Goal: Download file/media

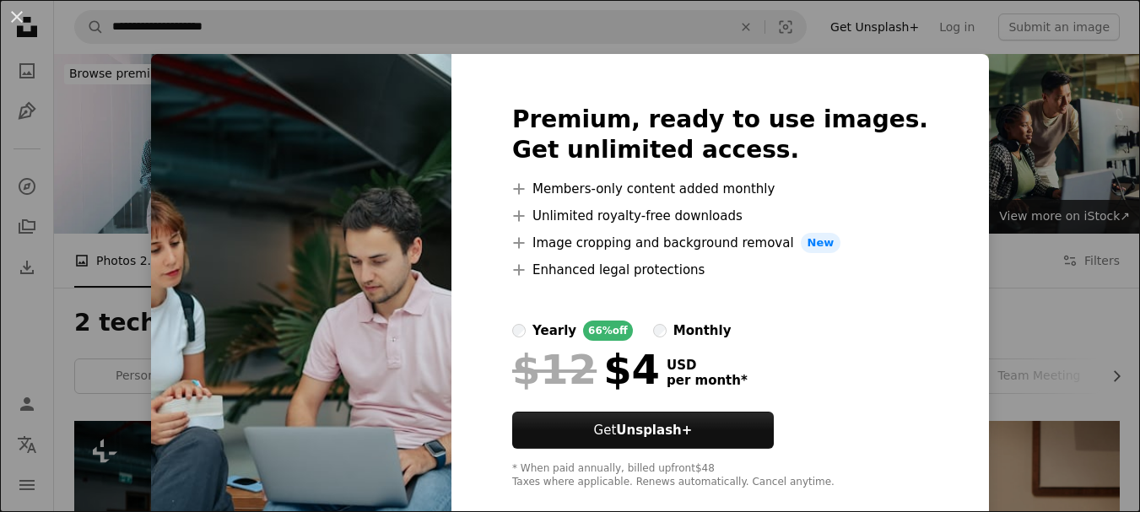
scroll to position [337, 0]
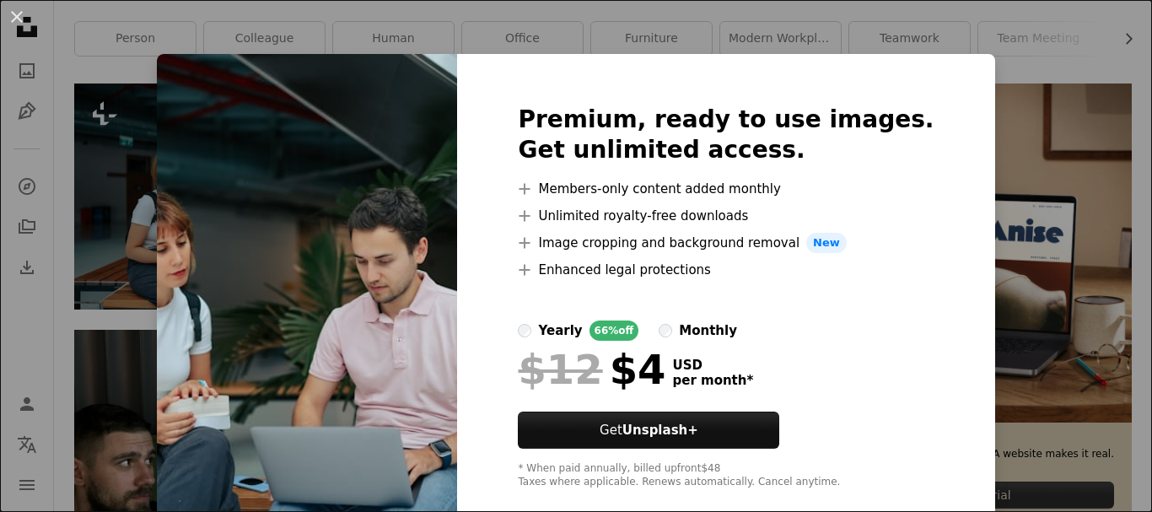
click at [1033, 207] on div "An X shape Premium, ready to use images. Get unlimited access. A plus sign Memb…" at bounding box center [576, 256] width 1152 height 512
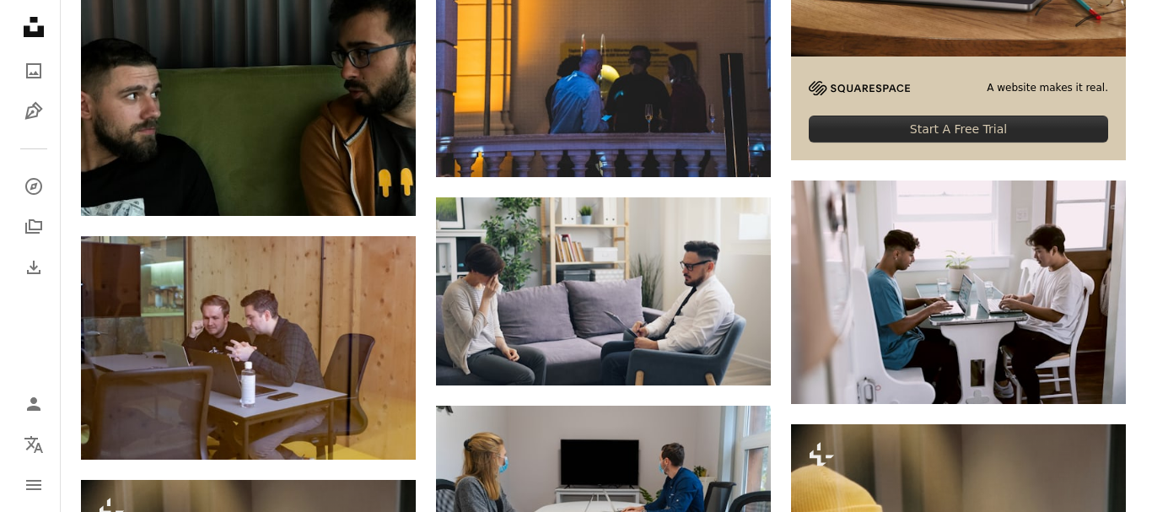
scroll to position [705, 0]
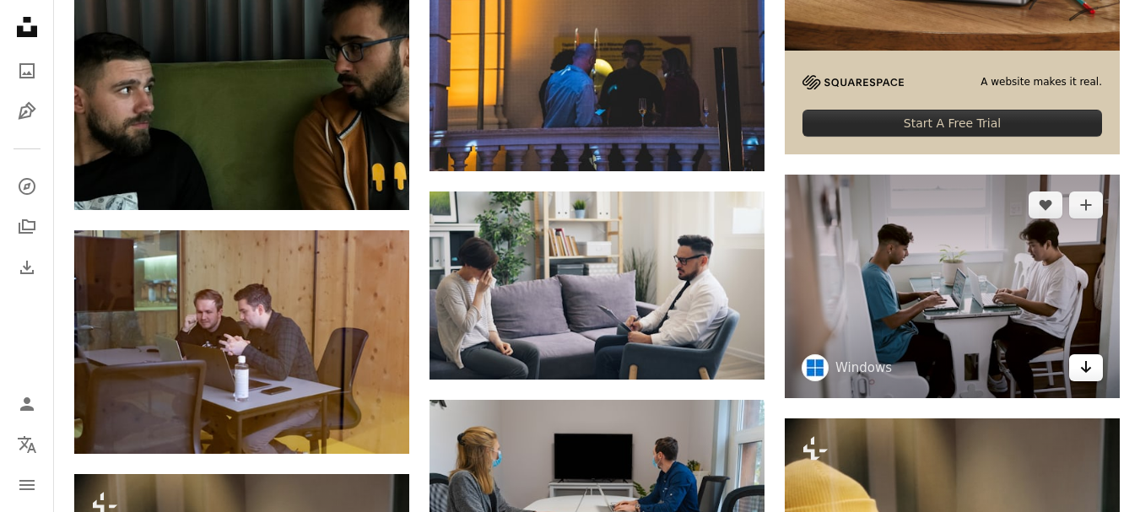
click at [1081, 366] on icon "Arrow pointing down" at bounding box center [1085, 367] width 13 height 20
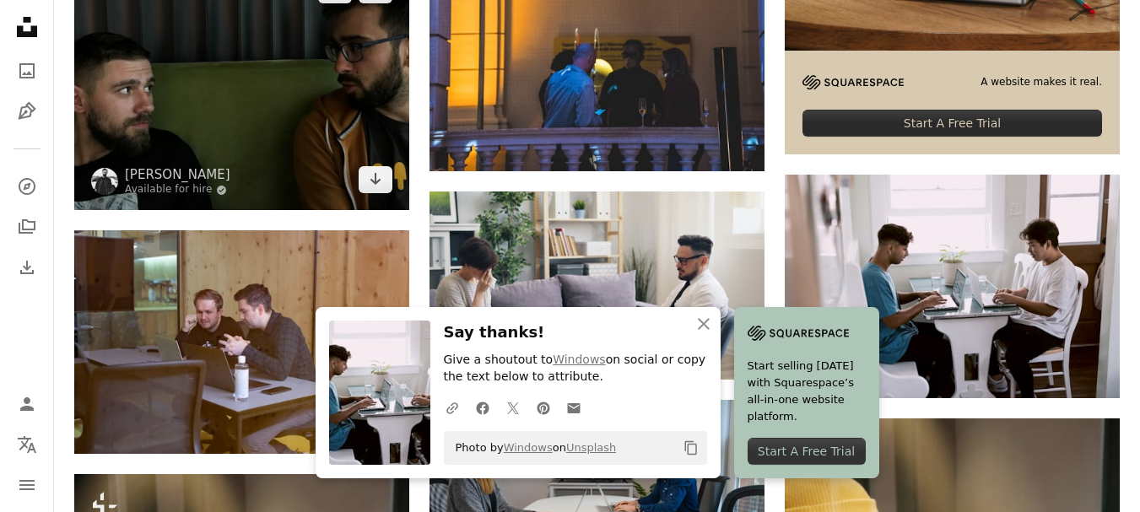
click at [289, 97] on img at bounding box center [241, 85] width 335 height 251
